Goal: Information Seeking & Learning: Learn about a topic

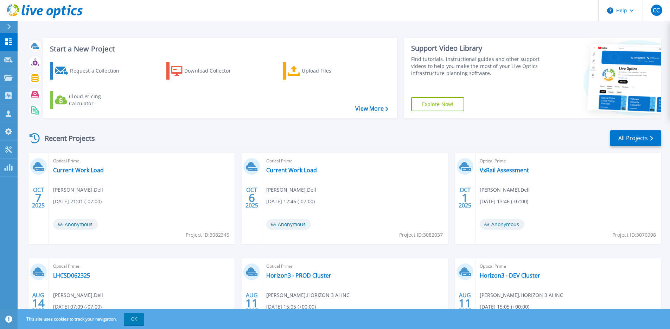
click at [121, 170] on div "Optical Prime Current Work Load Bethany Devandry , Dell 10/06/2025, 21:01 (-07:…" at bounding box center [142, 198] width 186 height 91
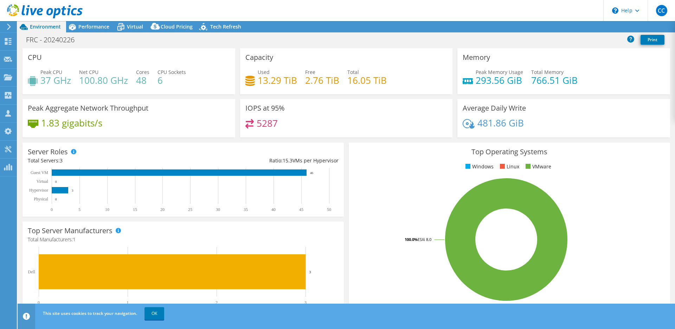
select select "USWest"
select select "USD"
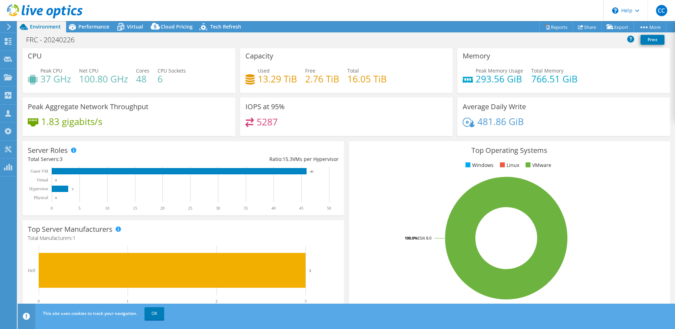
click at [215, 124] on div "1.83 gigabits/s" at bounding box center [129, 124] width 202 height 15
click at [154, 316] on link "OK" at bounding box center [155, 313] width 20 height 13
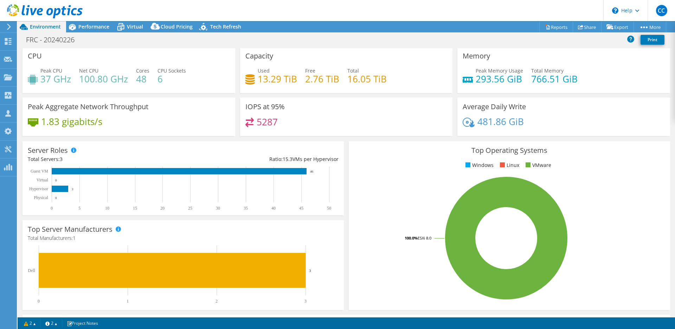
click at [108, 71] on div "Net CPU 100.80 GHz" at bounding box center [103, 75] width 49 height 16
click at [102, 26] on span "Performance" at bounding box center [93, 26] width 31 height 7
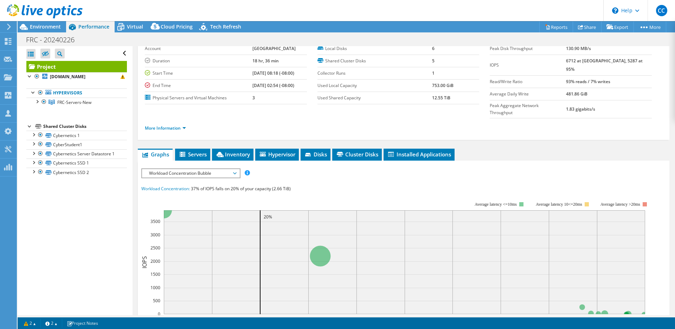
scroll to position [118, 0]
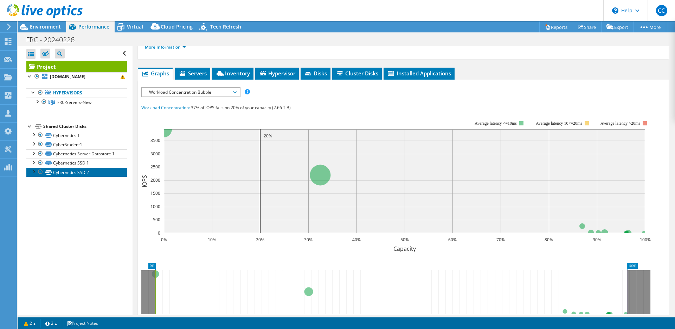
click at [76, 177] on link "Cybernetics SSD 2" at bounding box center [76, 171] width 101 height 9
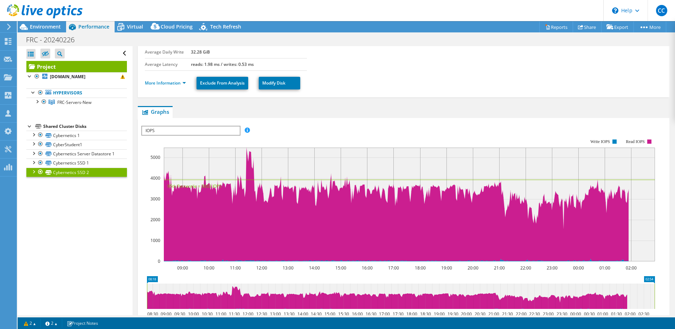
scroll to position [0, 0]
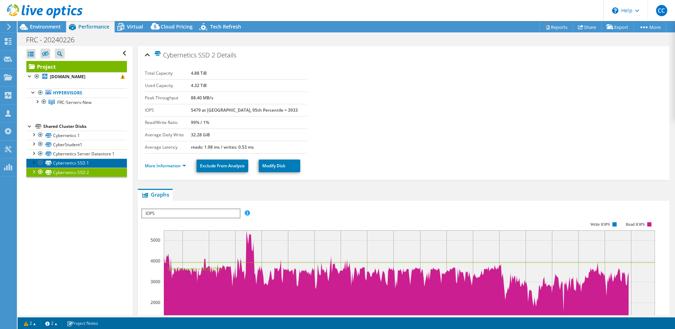
click at [89, 167] on link "Cybernetics SSD 1" at bounding box center [76, 162] width 101 height 9
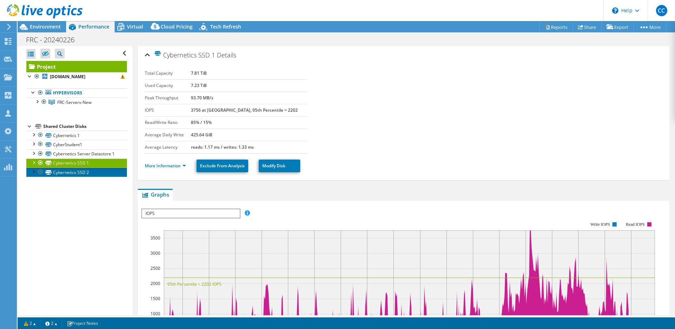
click at [89, 177] on link "Cybernetics SSD 2" at bounding box center [76, 171] width 101 height 9
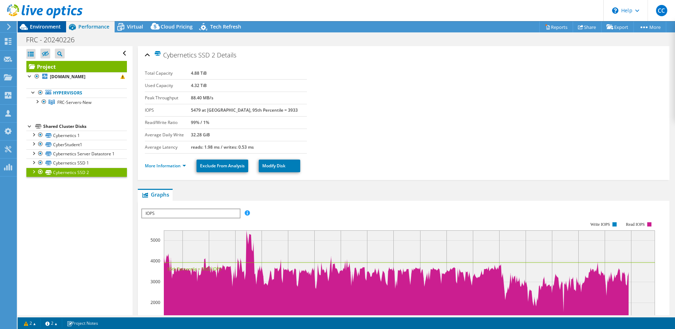
click at [46, 29] on span "Environment" at bounding box center [45, 26] width 31 height 7
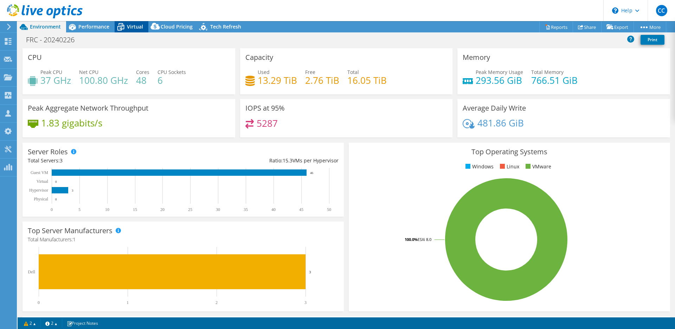
click at [139, 28] on span "Virtual" at bounding box center [135, 26] width 16 height 7
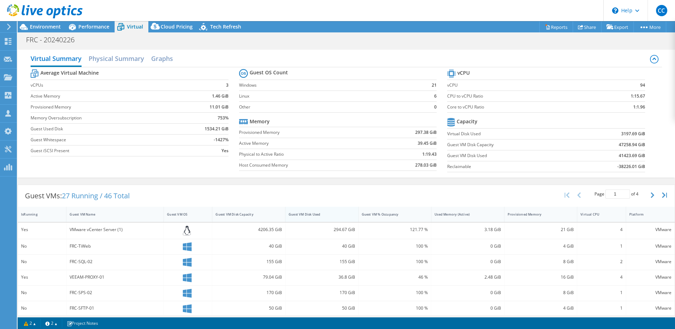
click at [339, 217] on div "Guest VM Disk Used" at bounding box center [318, 214] width 64 height 11
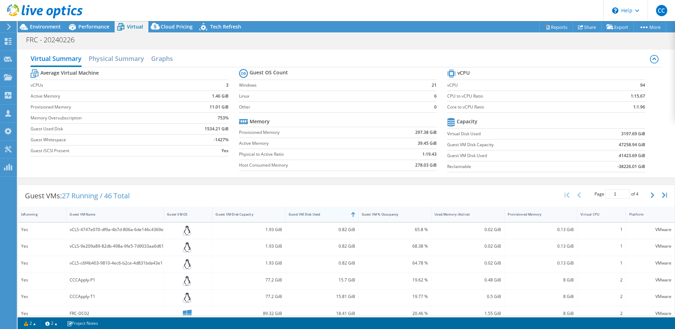
click at [339, 217] on div "Guest VM Disk Used" at bounding box center [318, 214] width 64 height 11
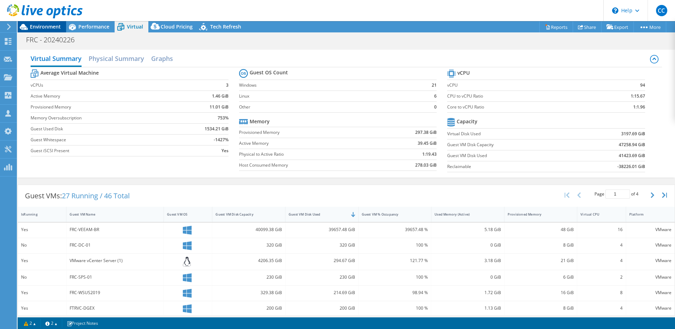
click at [47, 28] on span "Environment" at bounding box center [45, 26] width 31 height 7
